Goal: Check status

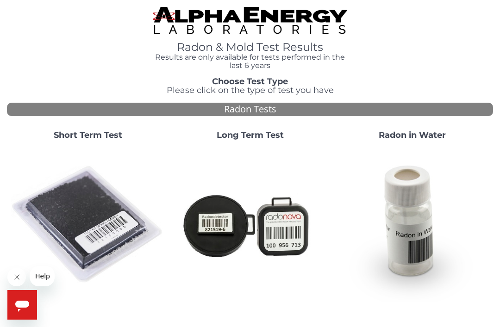
click at [95, 207] on img at bounding box center [88, 225] width 155 height 155
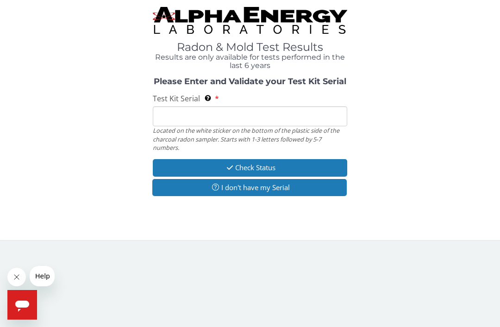
click at [167, 119] on input "Test Kit Serial Located on the white sticker on the bottom of the plastic side …" at bounding box center [250, 116] width 194 height 20
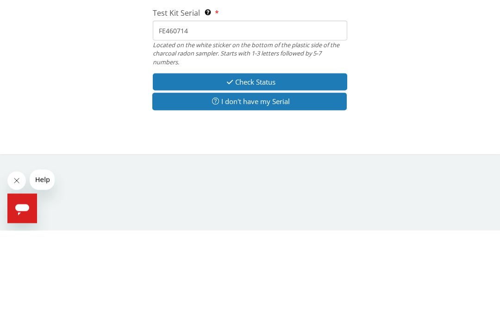
type input "FE460714"
click at [288, 170] on button "Check Status" at bounding box center [250, 178] width 194 height 17
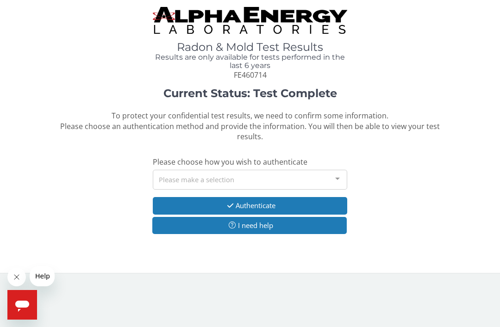
click at [345, 174] on div at bounding box center [337, 179] width 19 height 18
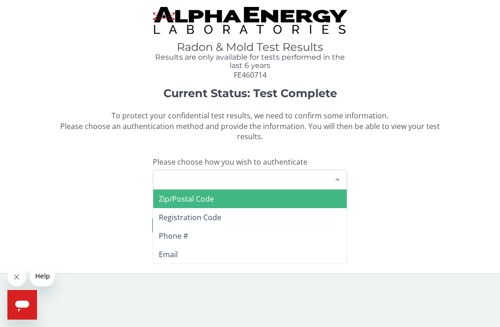
click at [194, 253] on span "Email" at bounding box center [250, 254] width 194 height 19
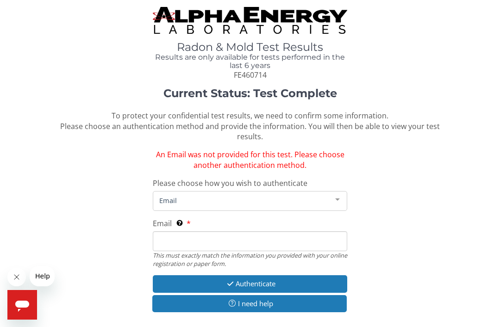
click at [339, 195] on div at bounding box center [337, 201] width 19 height 18
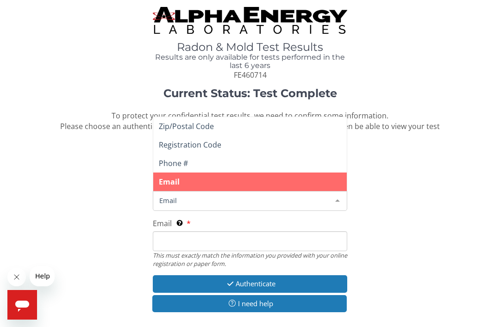
click at [189, 158] on span "Phone #" at bounding box center [250, 163] width 194 height 19
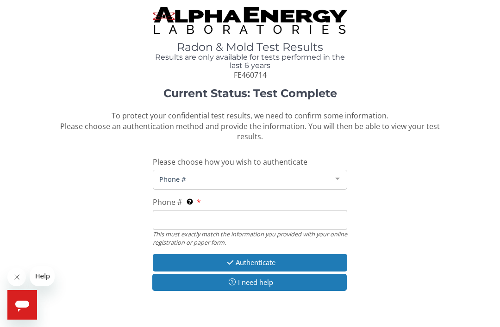
click at [168, 218] on input "Phone # This must exactly match the information you provided with your online r…" at bounding box center [250, 220] width 194 height 20
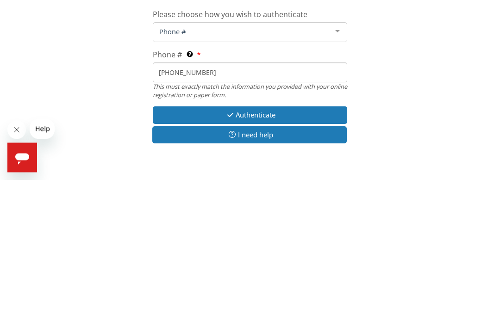
scroll to position [8, 0]
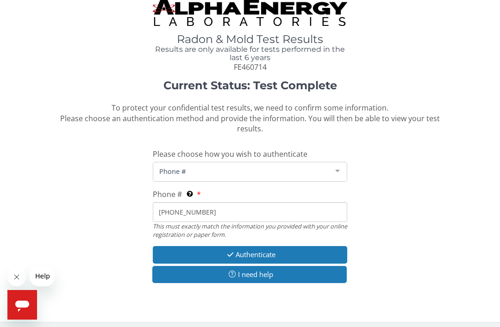
click at [276, 254] on button "Authenticate" at bounding box center [250, 254] width 194 height 17
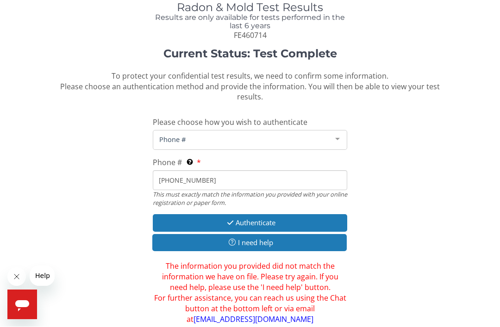
scroll to position [35, 0]
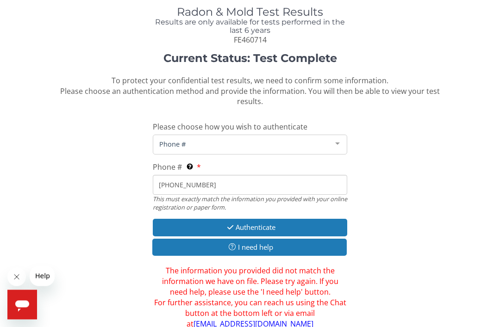
click at [206, 183] on input "[PHONE_NUMBER]" at bounding box center [250, 185] width 194 height 20
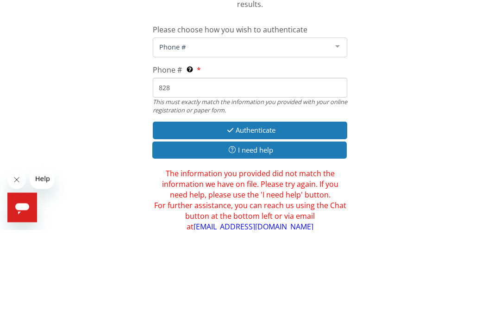
type input "82"
type input "[PHONE_NUMBER]"
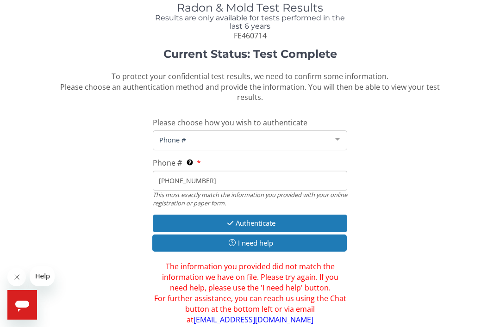
click at [282, 217] on button "Authenticate" at bounding box center [250, 223] width 194 height 17
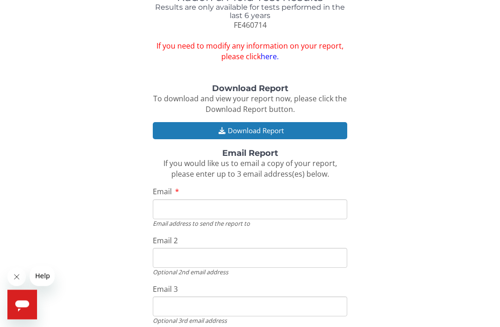
scroll to position [70, 0]
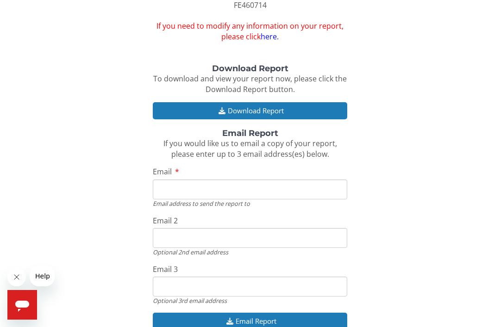
click at [254, 107] on button "Download Report" at bounding box center [250, 110] width 194 height 17
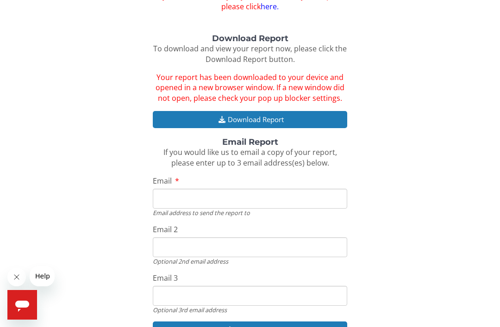
scroll to position [108, 0]
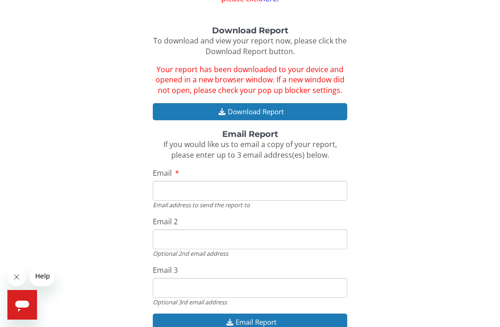
click at [250, 106] on button "Download Report" at bounding box center [250, 111] width 194 height 17
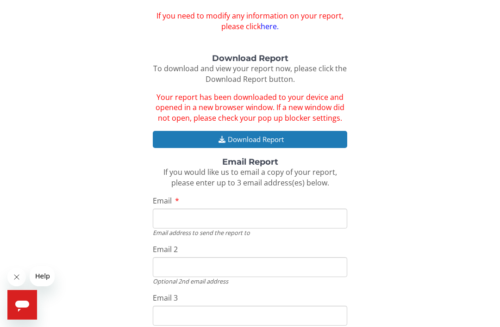
scroll to position [0, 0]
